Goal: Information Seeking & Learning: Check status

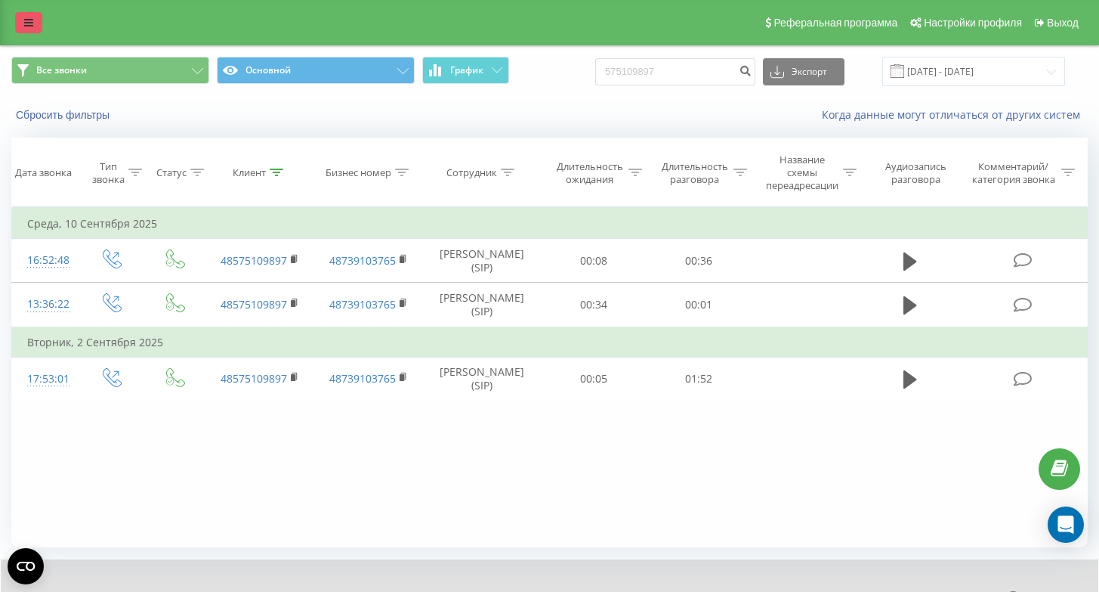
click at [33, 22] on link at bounding box center [28, 22] width 27 height 21
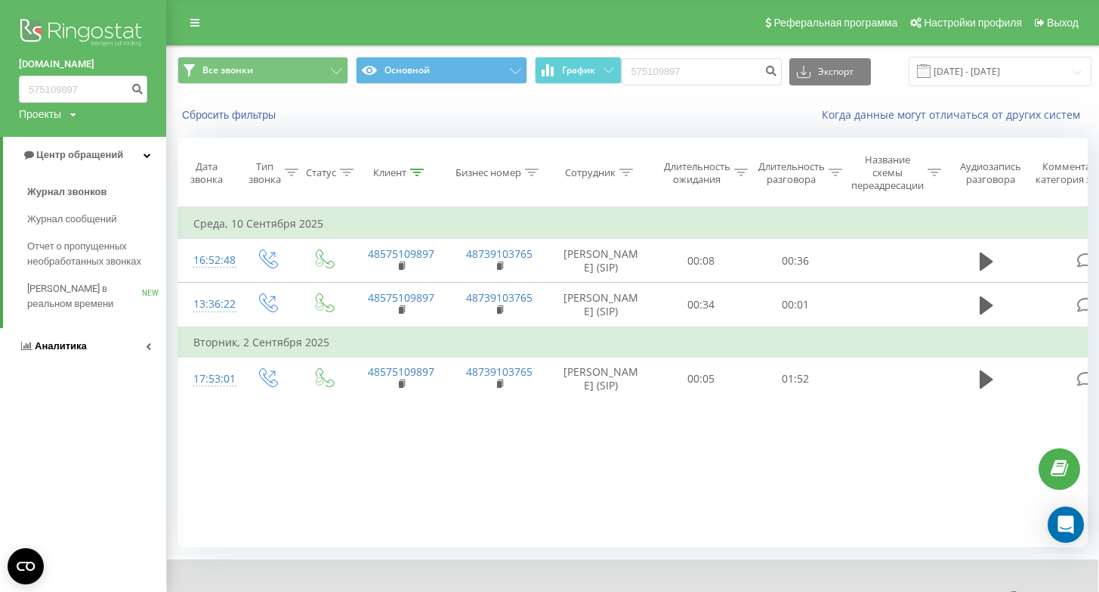
click at [109, 348] on link "Аналитика" at bounding box center [83, 346] width 166 height 36
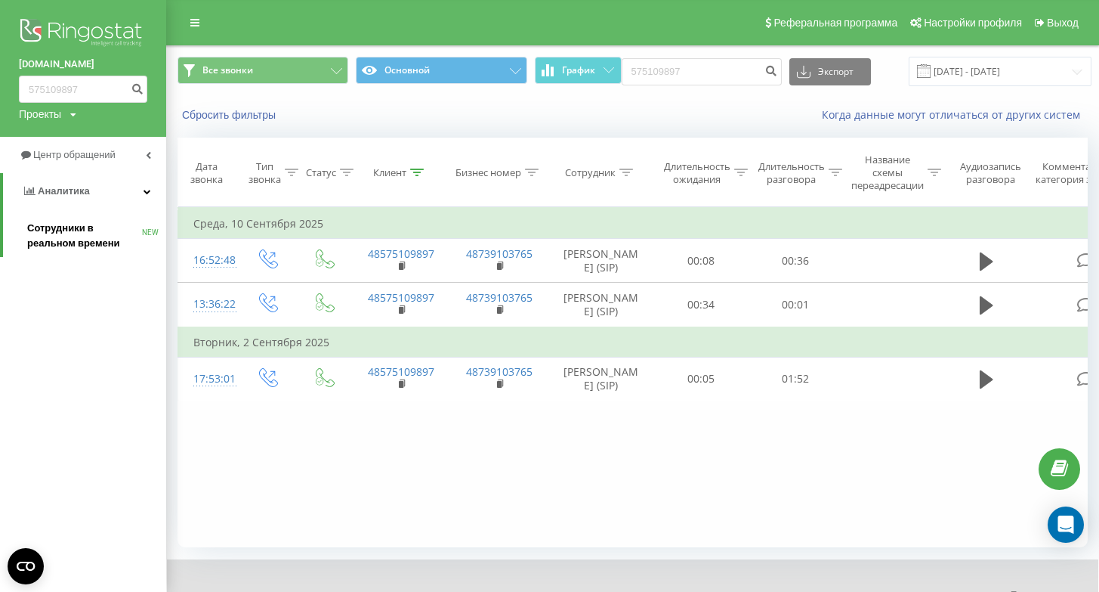
click at [85, 235] on span "Сотрудники в реальном времени" at bounding box center [84, 236] width 115 height 30
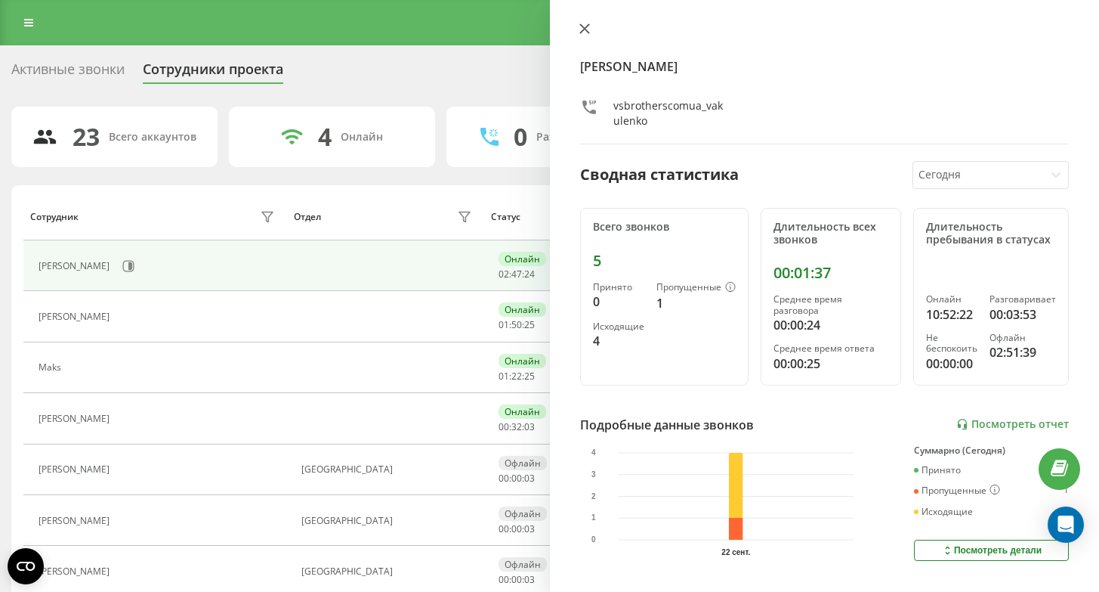
click at [586, 27] on icon at bounding box center [584, 28] width 9 height 9
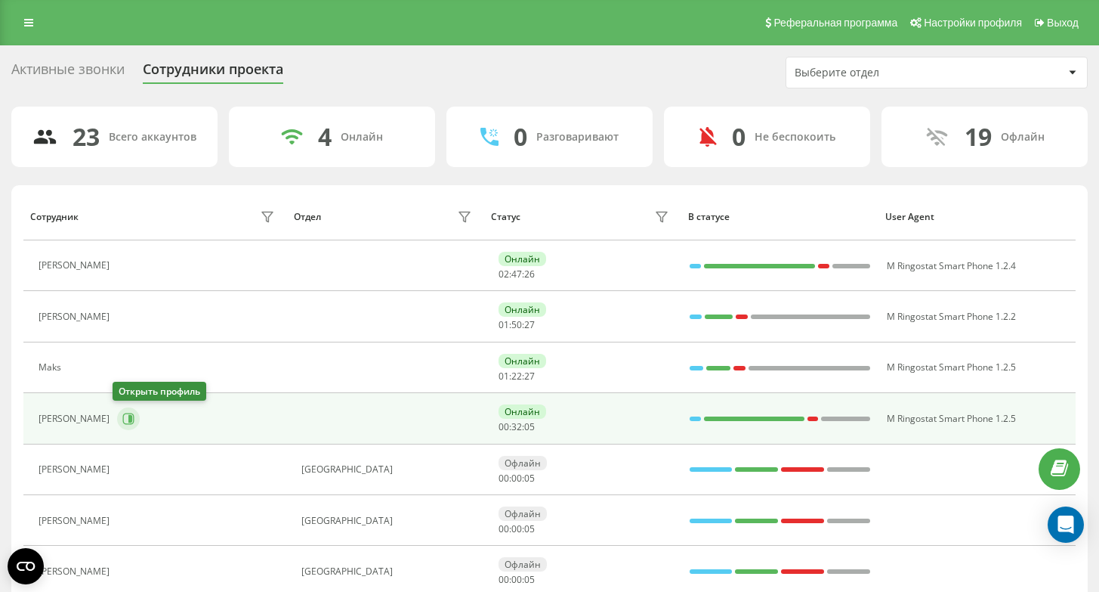
click at [129, 424] on icon at bounding box center [128, 419] width 12 height 12
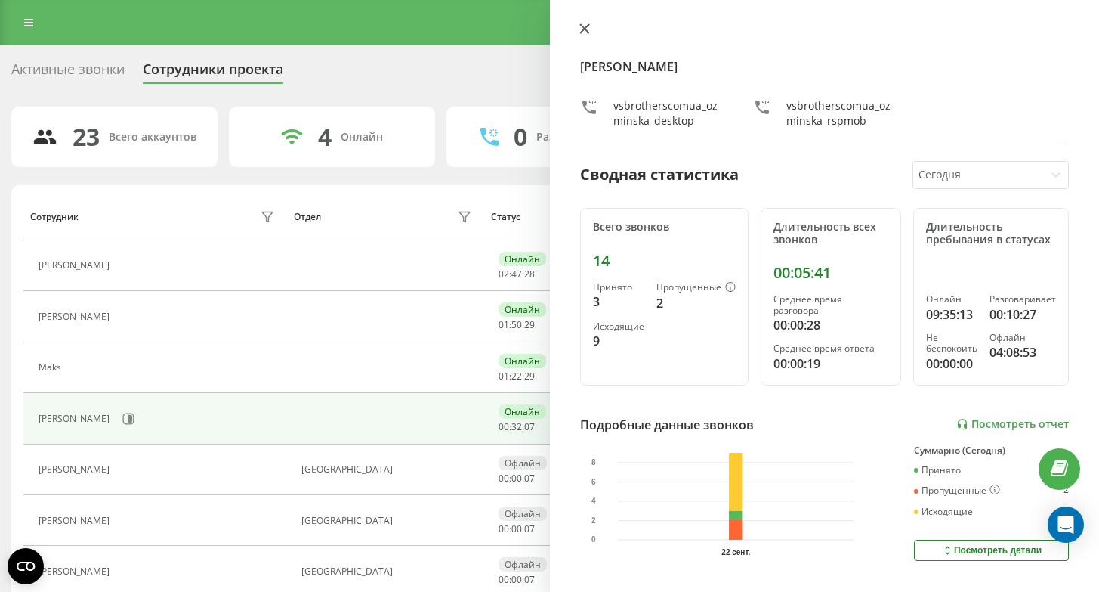
click at [586, 32] on icon at bounding box center [584, 28] width 9 height 9
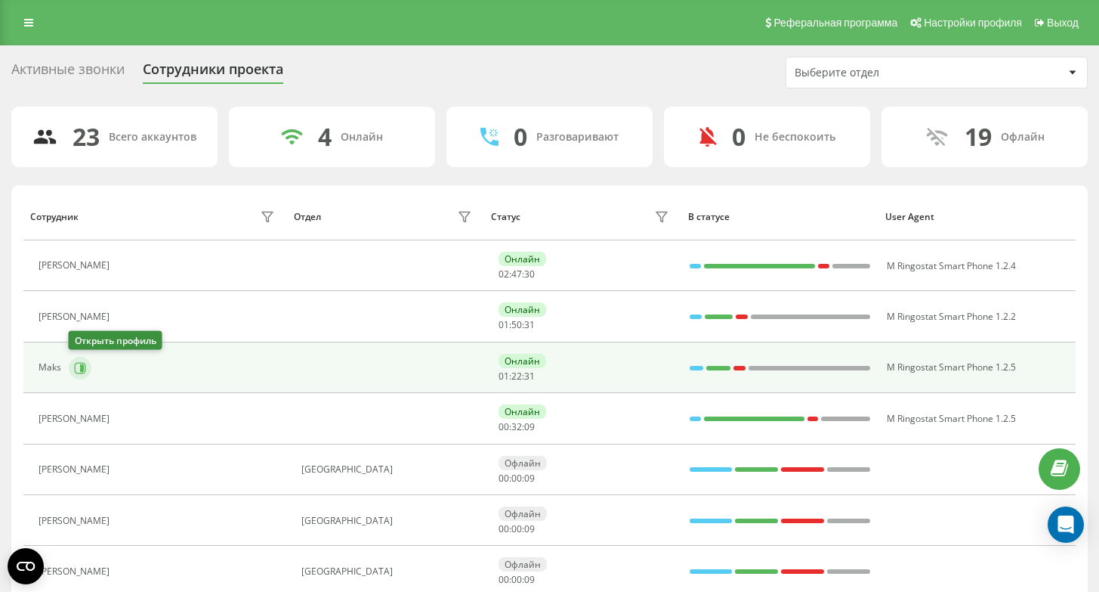
click at [75, 369] on icon at bounding box center [80, 367] width 11 height 11
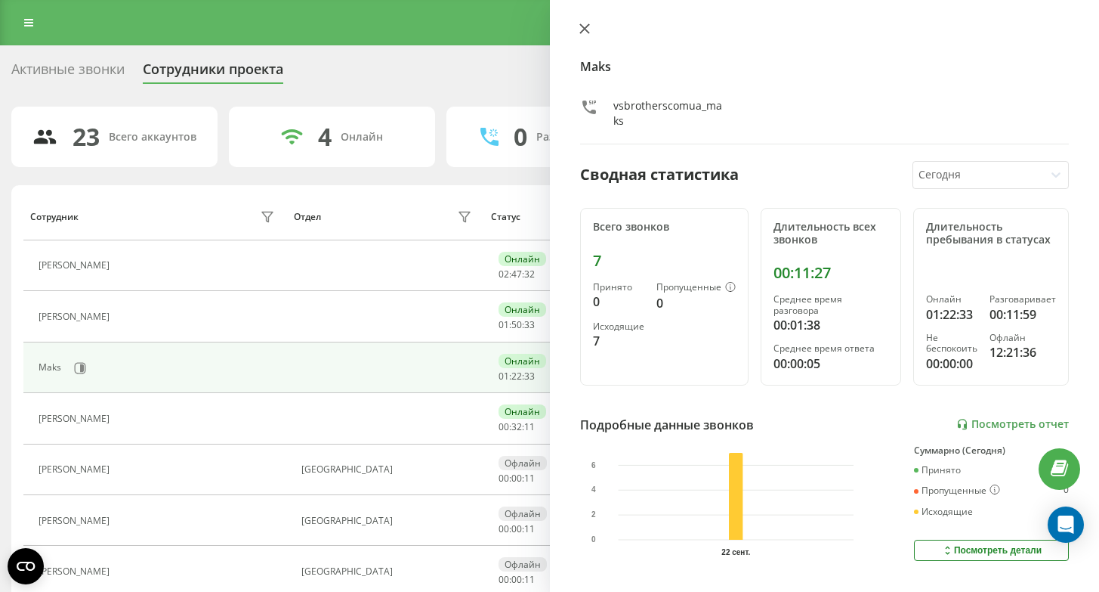
click at [585, 34] on button at bounding box center [585, 30] width 20 height 14
